Goal: Task Accomplishment & Management: Manage account settings

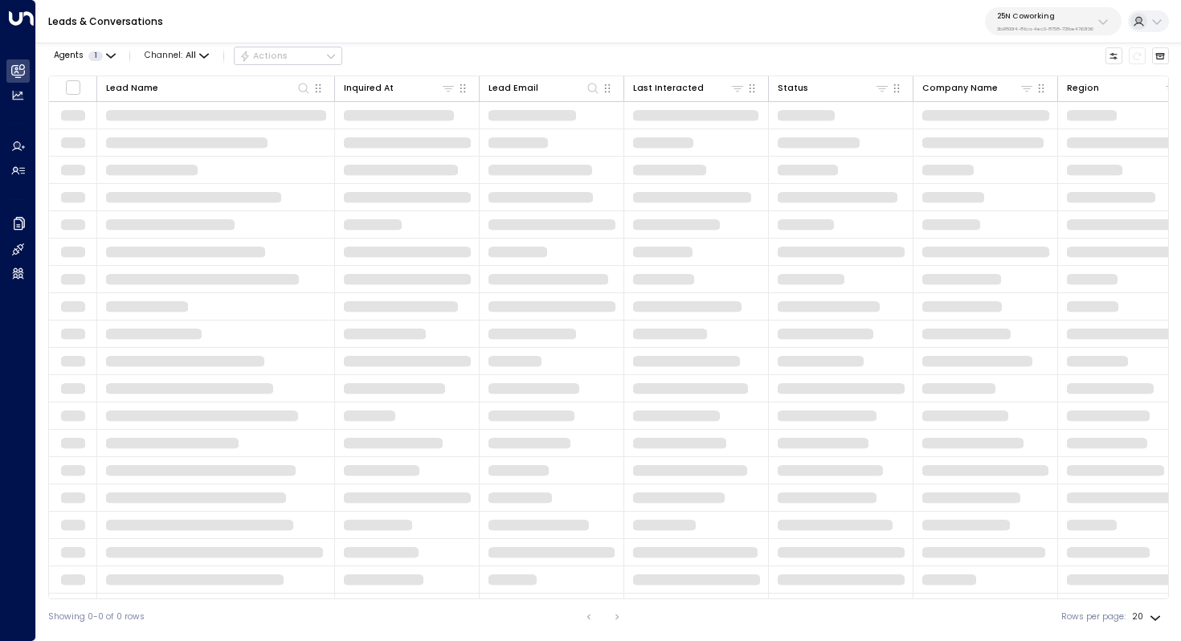
click at [1035, 26] on p "3b9800f4-81ca-4ec0-8758-72fbe4763f36" at bounding box center [1045, 29] width 96 height 6
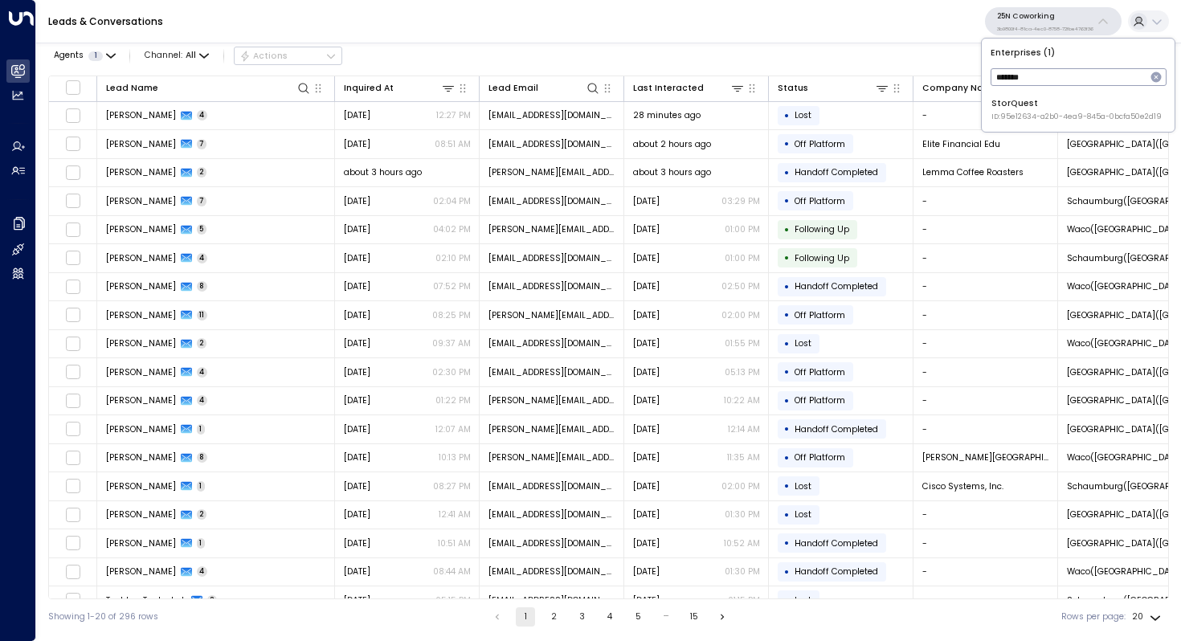
type input "*******"
click at [1049, 114] on span "ID: 95e12634-a2b0-4ea9-845a-0bcfa50e2d19" at bounding box center [1076, 117] width 170 height 11
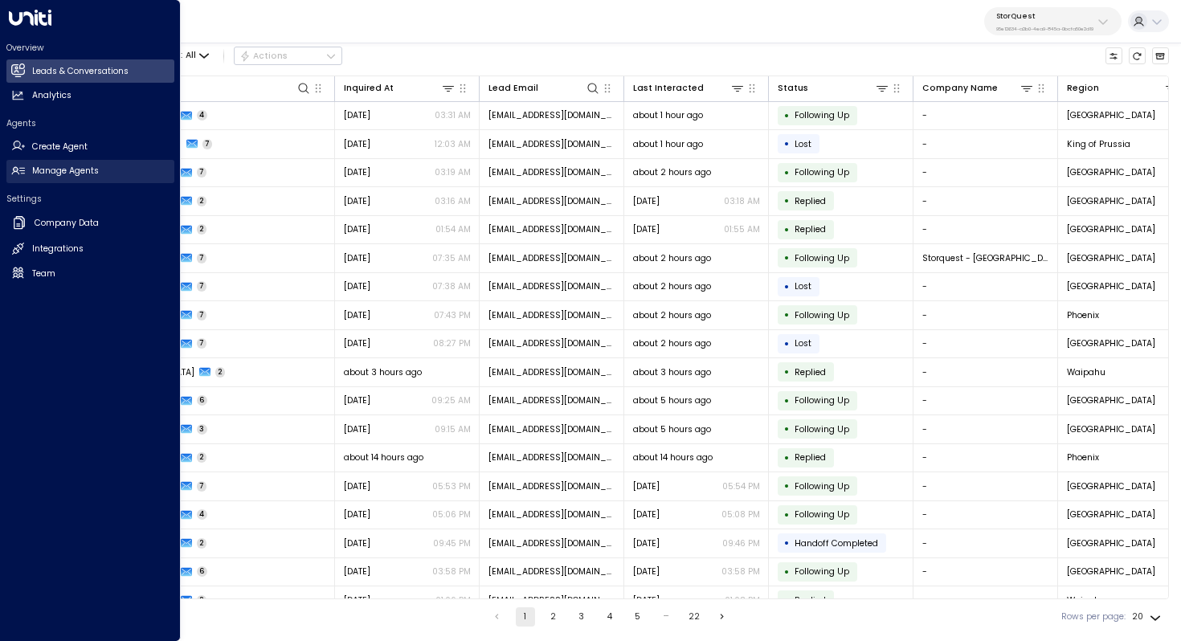
click at [87, 171] on h2 "Manage Agents" at bounding box center [65, 171] width 67 height 13
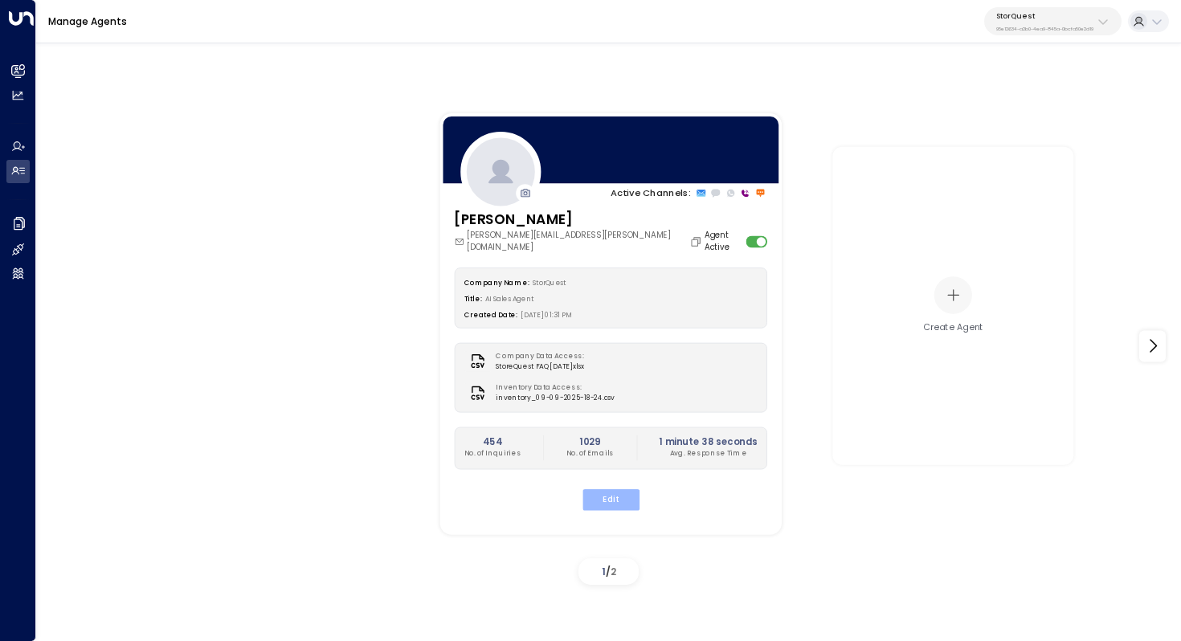
click at [598, 489] on button "Edit" at bounding box center [610, 499] width 57 height 21
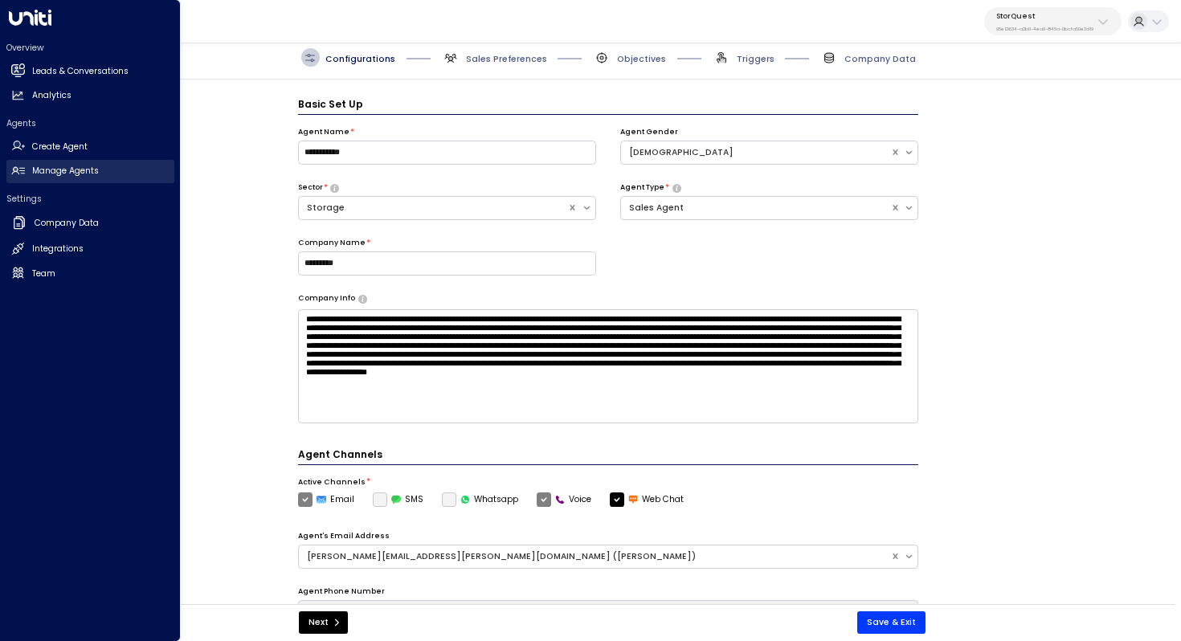
scroll to position [18, 0]
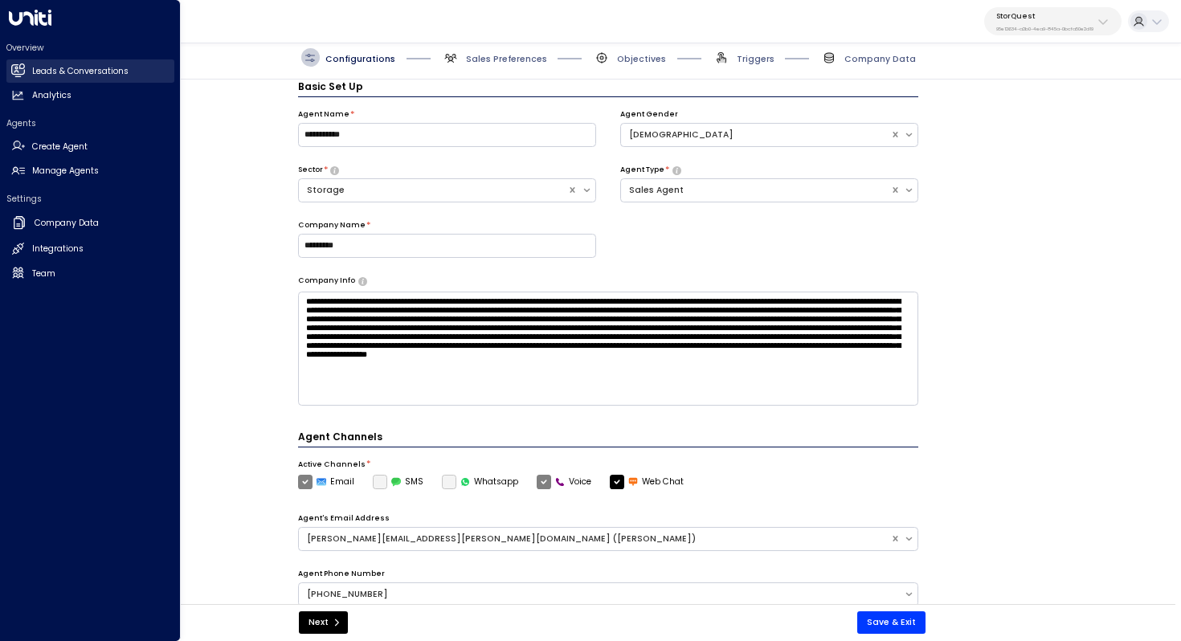
click at [84, 76] on h2 "Leads & Conversations" at bounding box center [80, 71] width 96 height 13
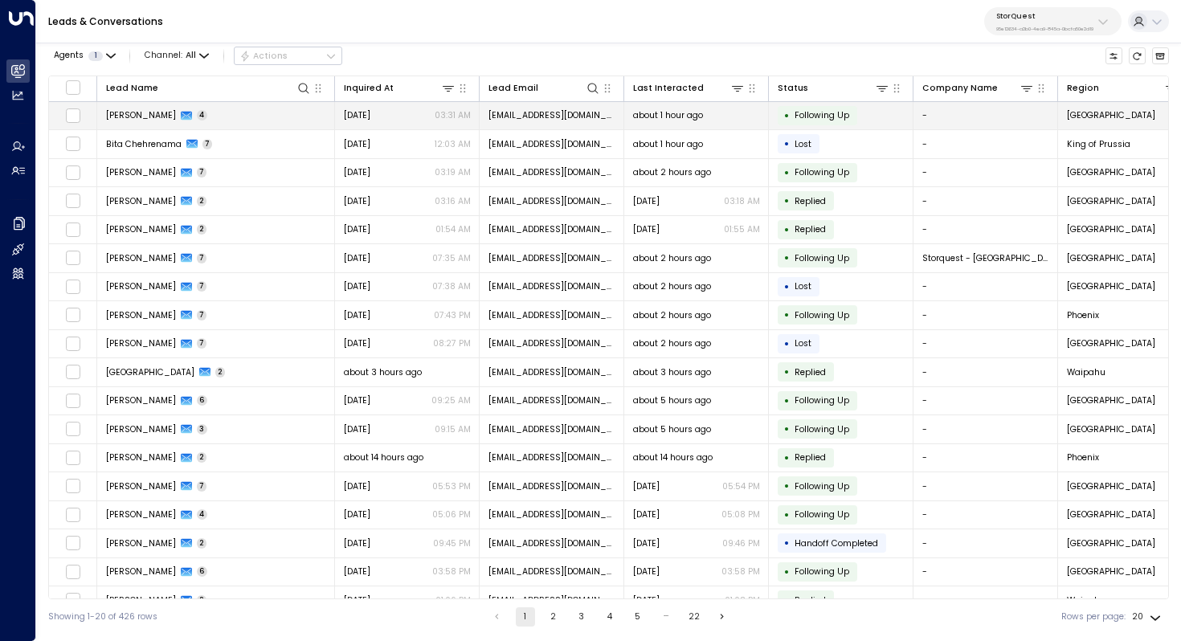
click at [145, 123] on td "[PERSON_NAME] 4" at bounding box center [216, 116] width 238 height 28
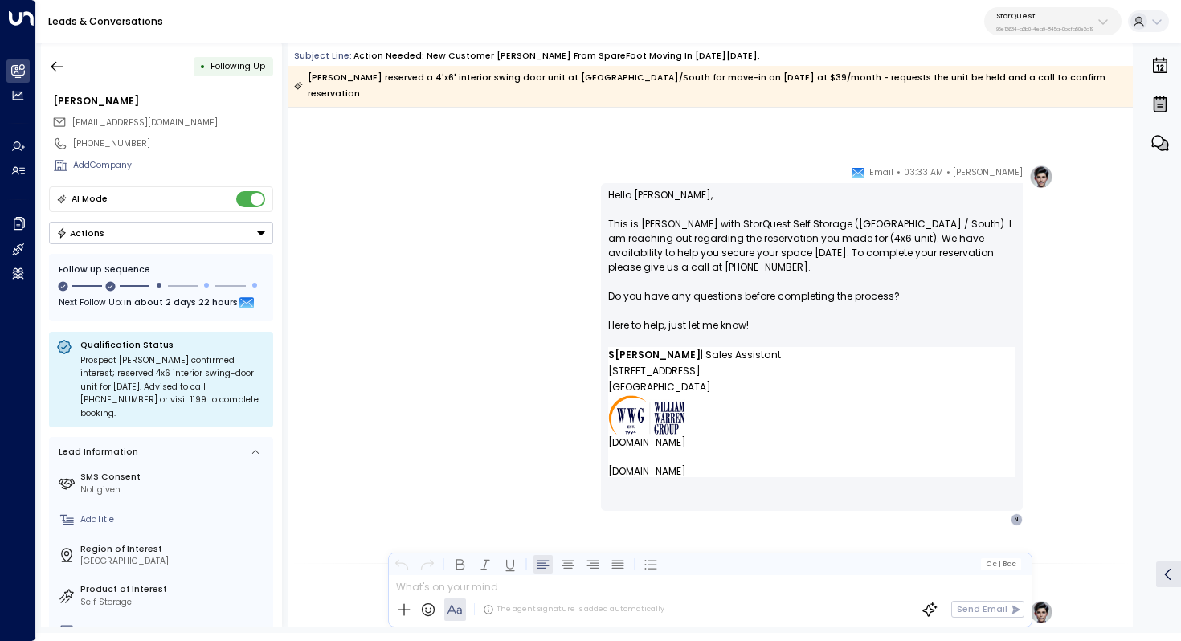
scroll to position [1369, 0]
